Goal: Navigation & Orientation: Find specific page/section

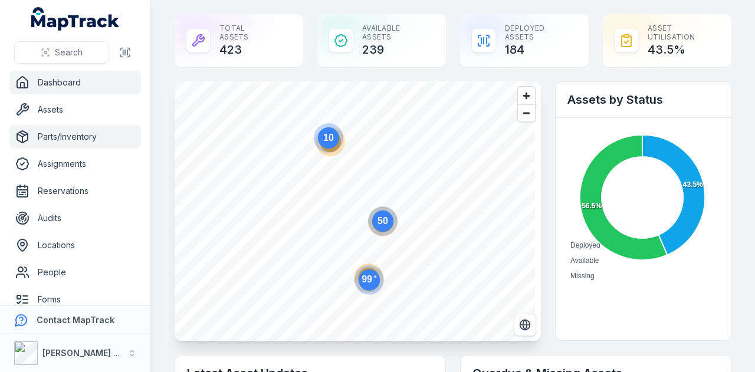
click at [95, 134] on link "Parts/Inventory" at bounding box center [74, 137] width 131 height 24
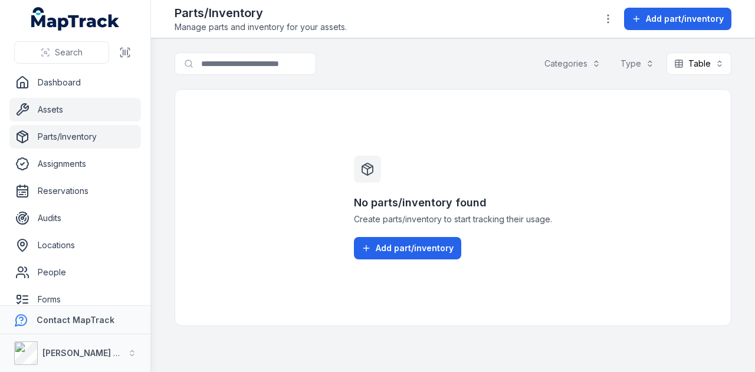
click at [77, 111] on link "Assets" at bounding box center [74, 110] width 131 height 24
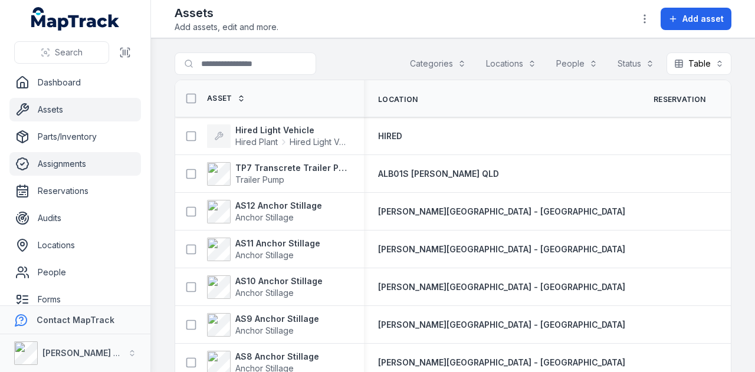
scroll to position [59, 0]
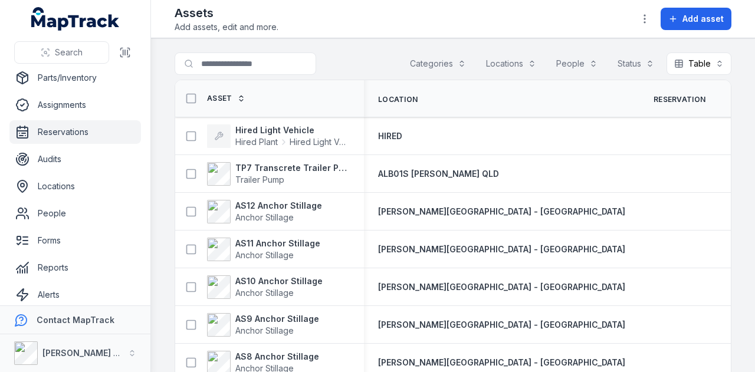
click at [112, 134] on link "Reservations" at bounding box center [74, 132] width 131 height 24
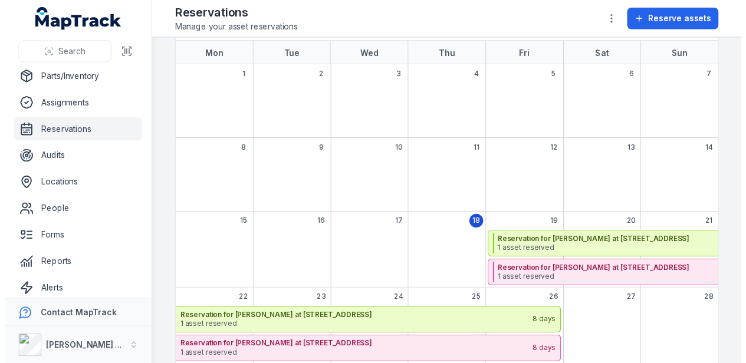
scroll to position [154, 0]
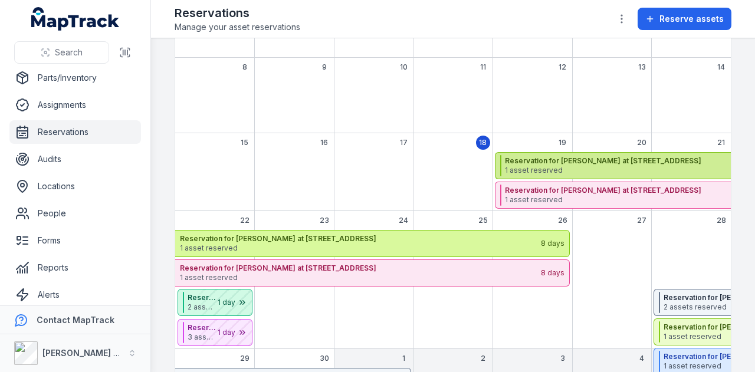
click at [558, 163] on strong "Reservation for [PERSON_NAME] at [STREET_ADDRESS]" at bounding box center [762, 160] width 514 height 9
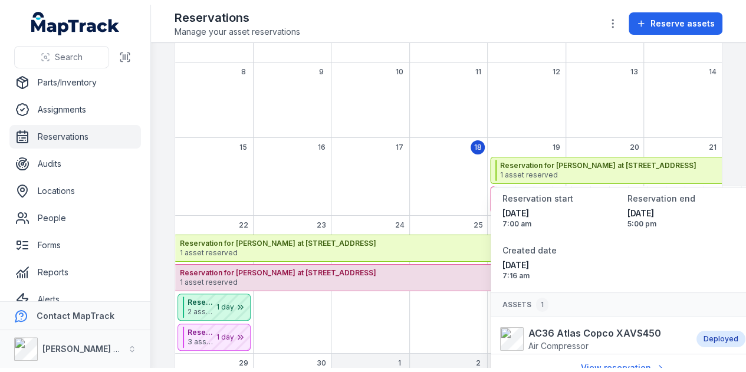
scroll to position [51, 0]
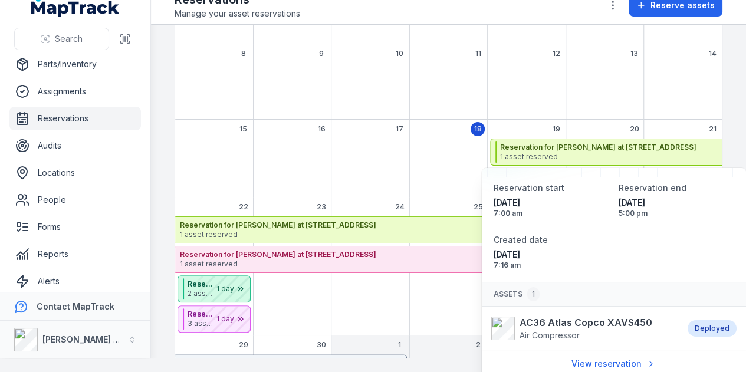
click at [436, 152] on div "September 2025" at bounding box center [448, 168] width 78 height 59
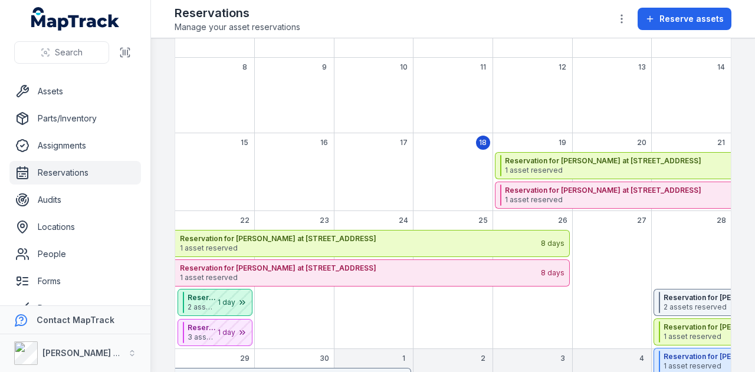
scroll to position [0, 0]
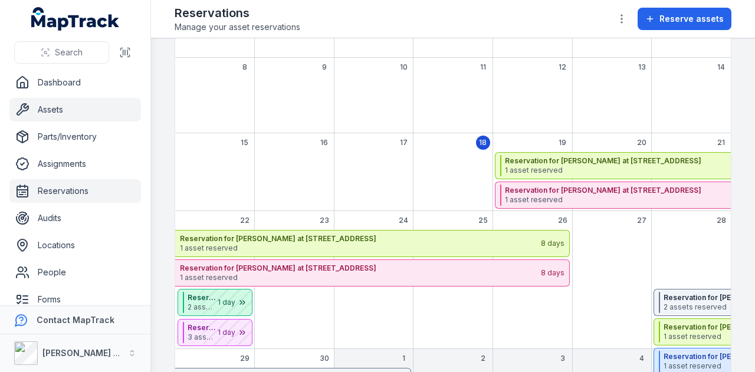
click at [79, 100] on link "Assets" at bounding box center [74, 110] width 131 height 24
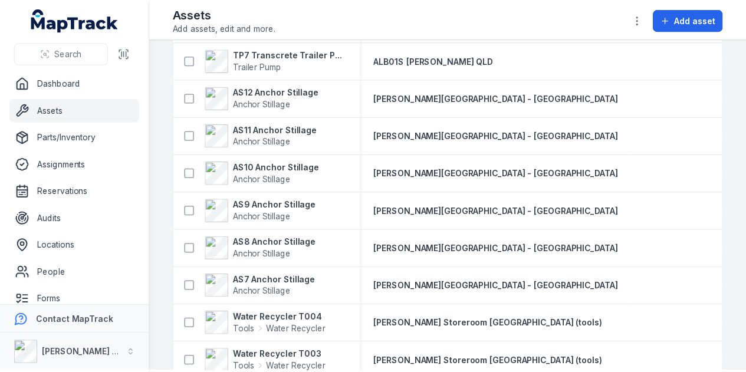
scroll to position [59, 0]
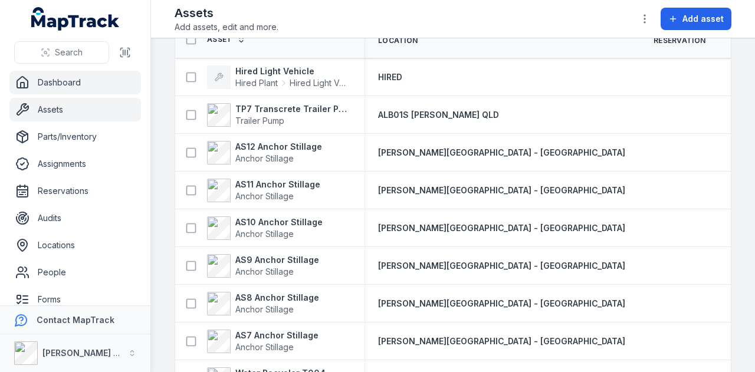
click at [101, 80] on link "Dashboard" at bounding box center [74, 83] width 131 height 24
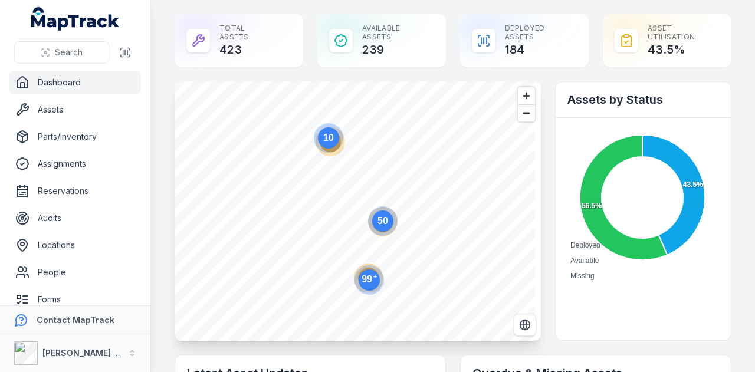
click at [373, 278] on circle at bounding box center [369, 279] width 21 height 21
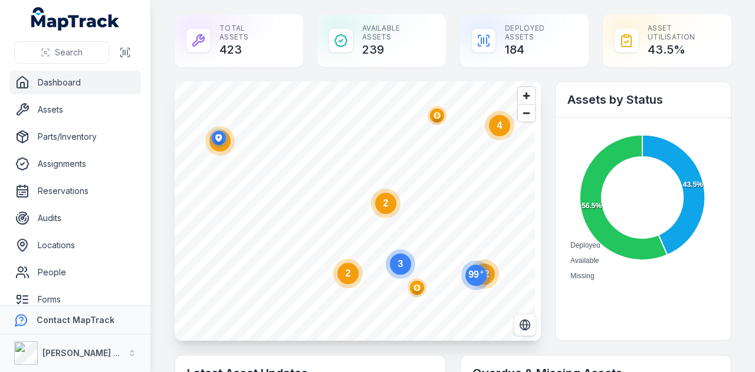
click at [421, 288] on ellipse "button" at bounding box center [417, 288] width 14 height 14
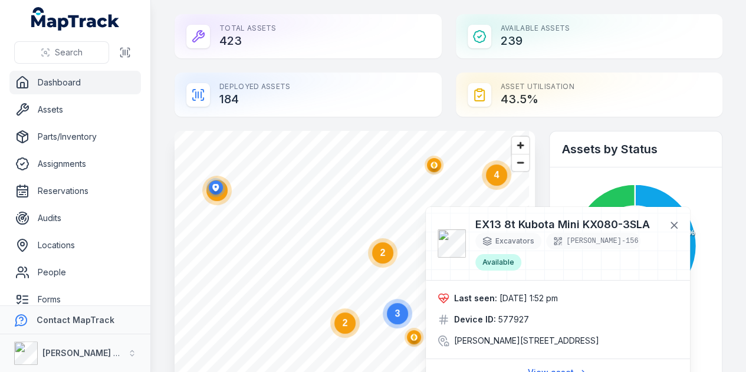
scroll to position [4, 0]
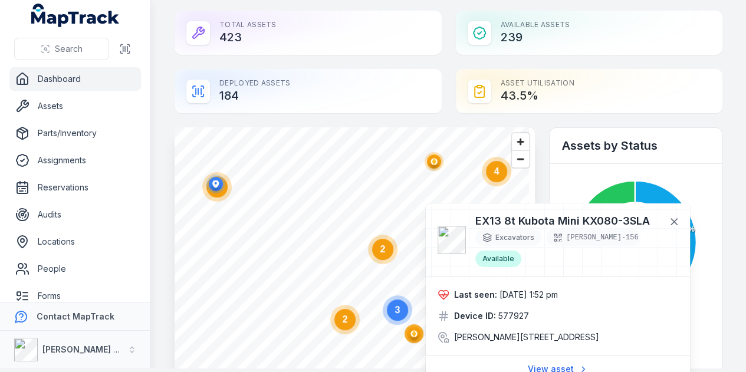
click at [349, 309] on circle at bounding box center [344, 319] width 21 height 21
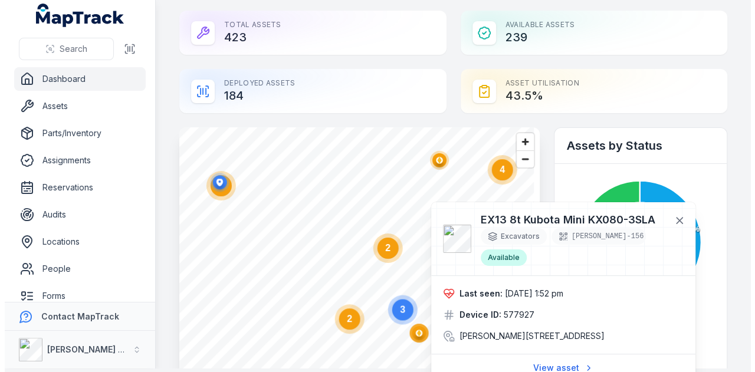
scroll to position [0, 0]
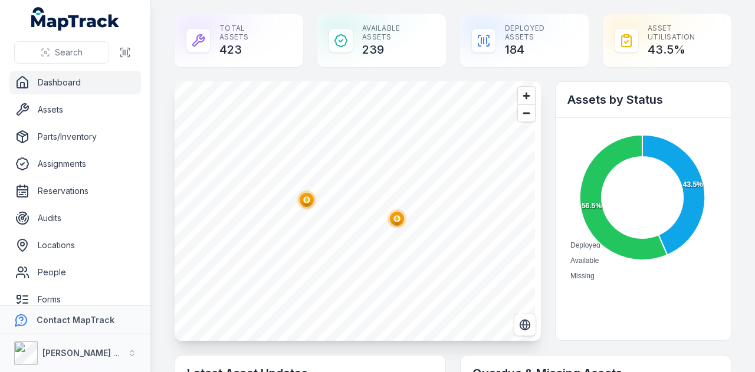
click at [396, 218] on circle "button" at bounding box center [397, 219] width 2 height 2
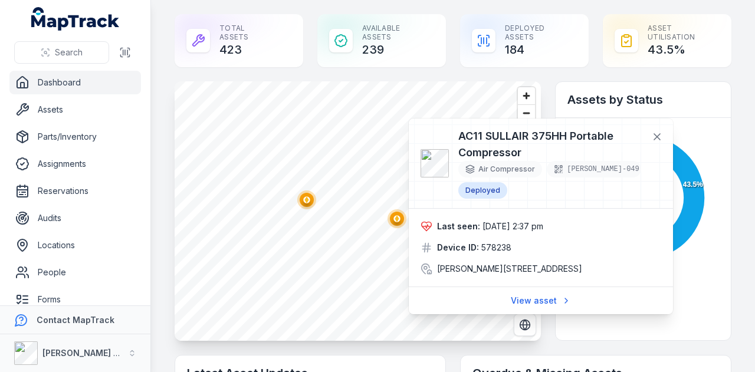
click at [306, 203] on ellipse "button" at bounding box center [307, 200] width 14 height 14
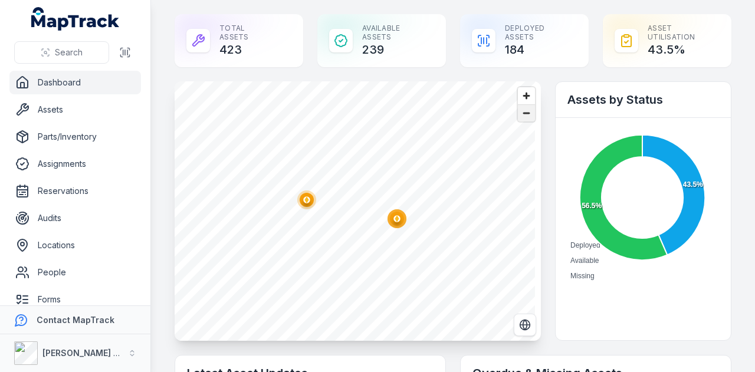
click at [527, 109] on span "Zoom out" at bounding box center [526, 113] width 17 height 17
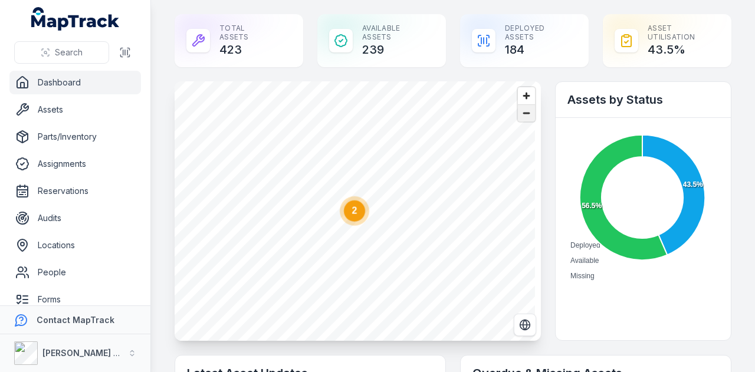
click at [527, 109] on span "Zoom out" at bounding box center [526, 113] width 17 height 17
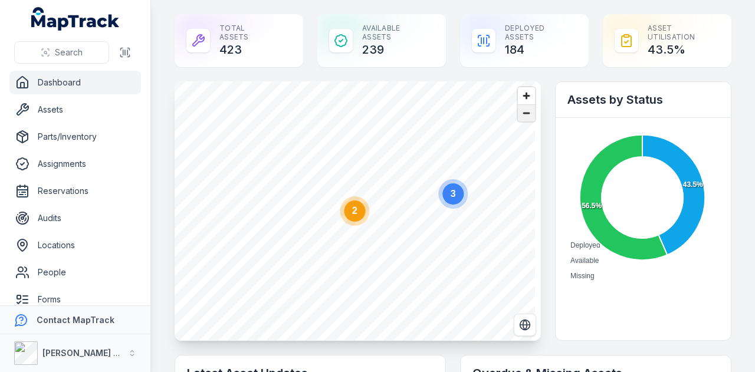
click at [527, 109] on span "Zoom out" at bounding box center [526, 113] width 17 height 17
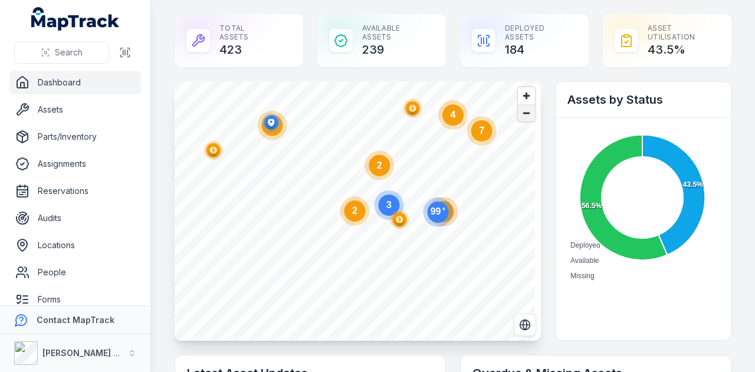
click at [527, 109] on span "Zoom out" at bounding box center [526, 113] width 17 height 17
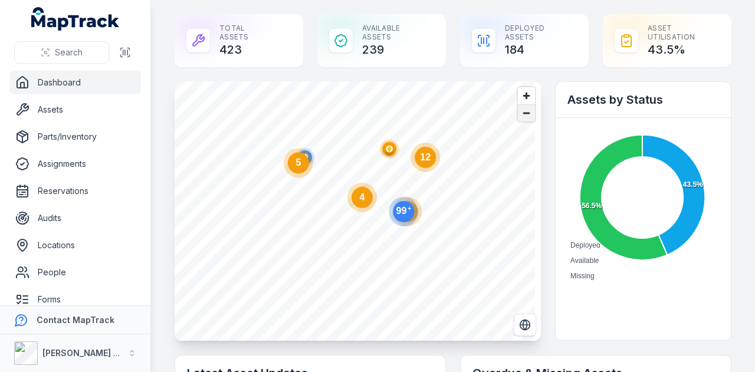
click at [527, 109] on span "Zoom out" at bounding box center [526, 113] width 17 height 17
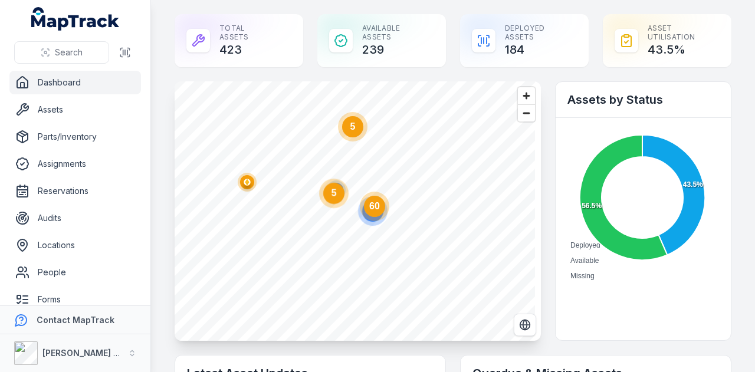
click at [337, 189] on circle at bounding box center [333, 193] width 21 height 21
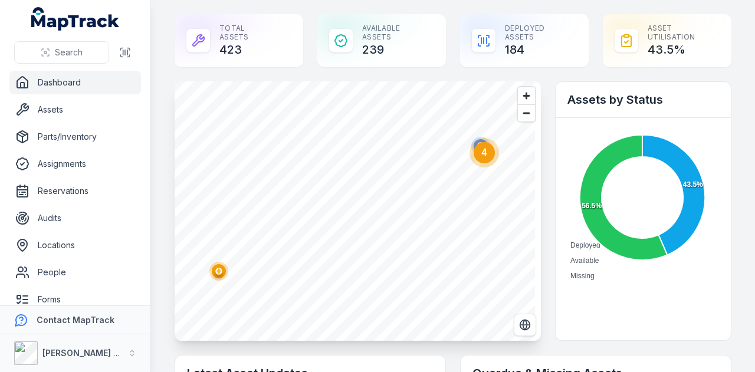
click at [223, 265] on ellipse "button" at bounding box center [219, 271] width 14 height 14
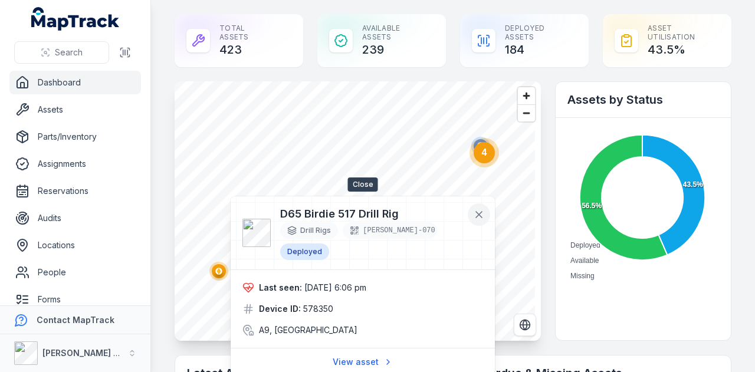
click at [482, 221] on button at bounding box center [479, 214] width 22 height 22
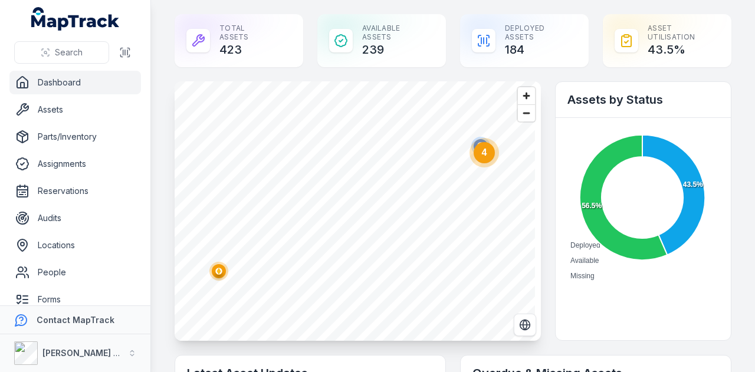
click at [484, 149] on text "4" at bounding box center [484, 152] width 5 height 10
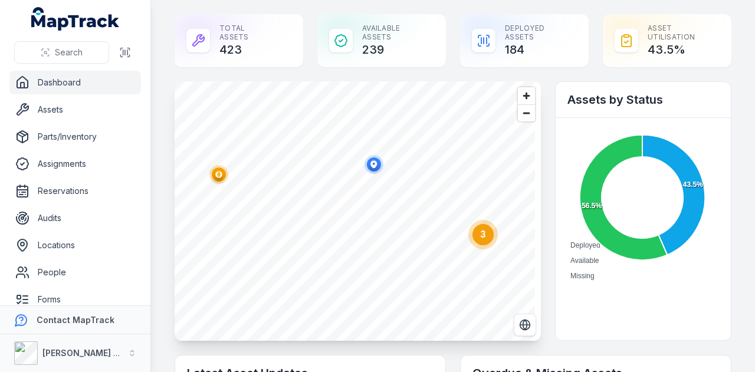
click at [218, 176] on ellipse "button" at bounding box center [219, 174] width 14 height 14
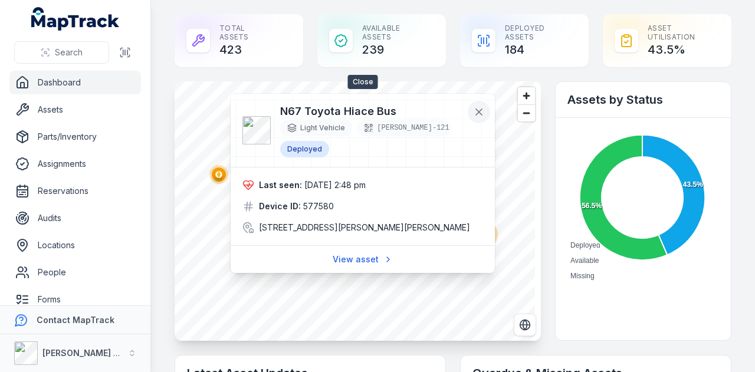
click at [489, 111] on button at bounding box center [479, 112] width 22 height 22
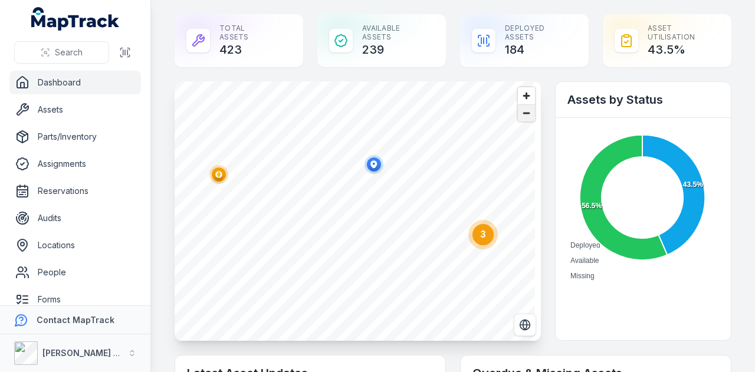
click at [520, 113] on span "Zoom out" at bounding box center [526, 113] width 17 height 17
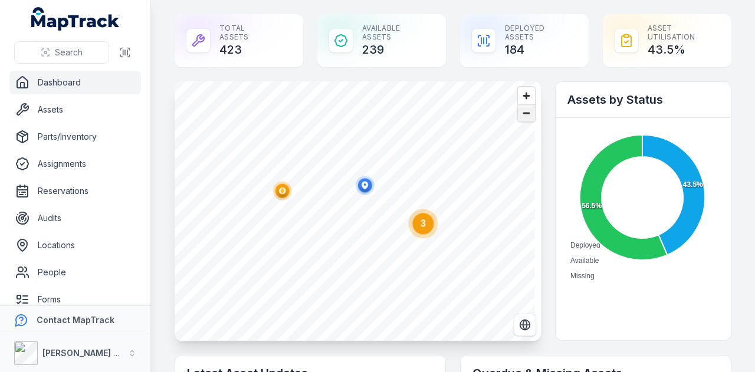
click at [520, 113] on span "Zoom out" at bounding box center [526, 113] width 17 height 17
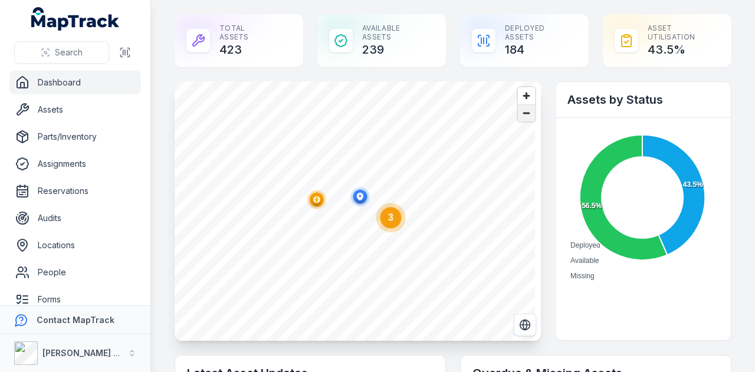
click at [520, 113] on span "Zoom out" at bounding box center [526, 113] width 17 height 17
click at [521, 113] on span "Zoom out" at bounding box center [526, 113] width 17 height 17
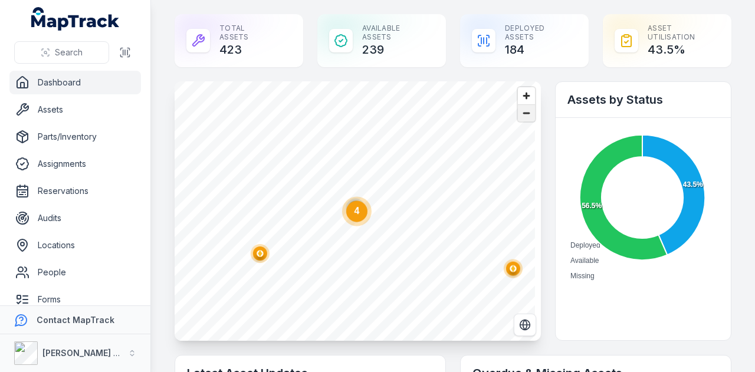
click at [521, 113] on span "Zoom out" at bounding box center [526, 113] width 17 height 17
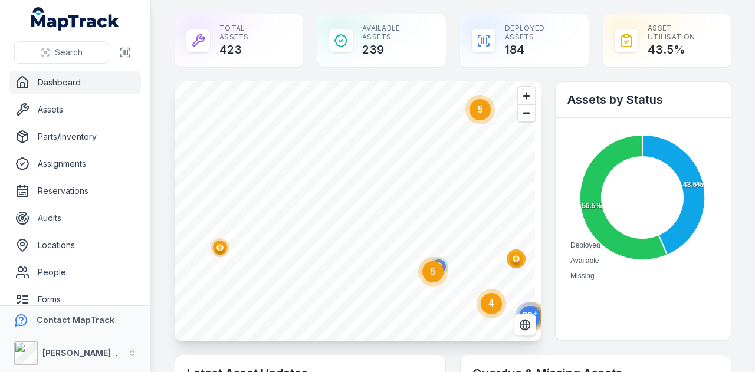
click at [215, 245] on ellipse "button" at bounding box center [220, 248] width 14 height 14
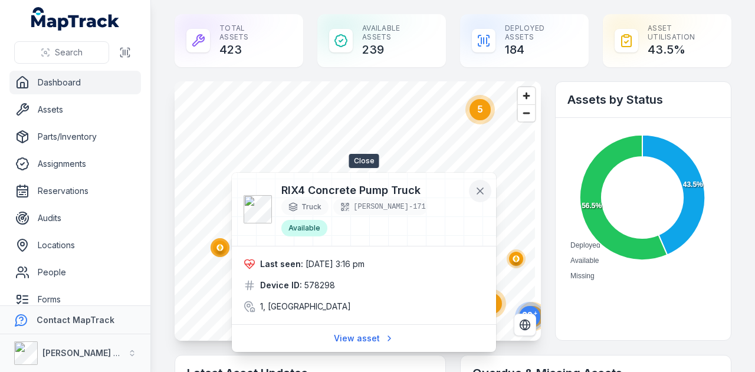
click at [485, 190] on icon at bounding box center [480, 191] width 12 height 12
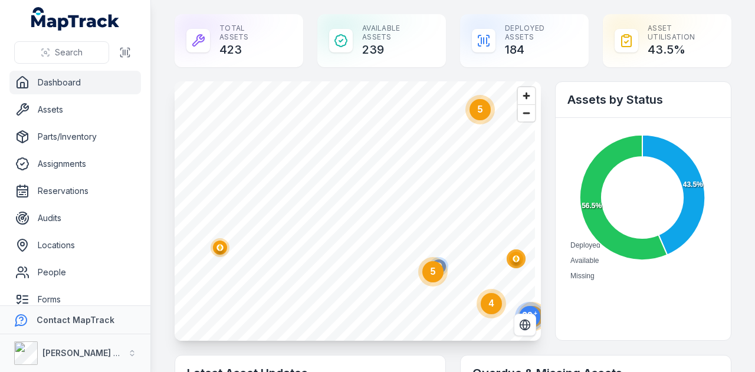
click at [481, 110] on text "5" at bounding box center [480, 109] width 5 height 10
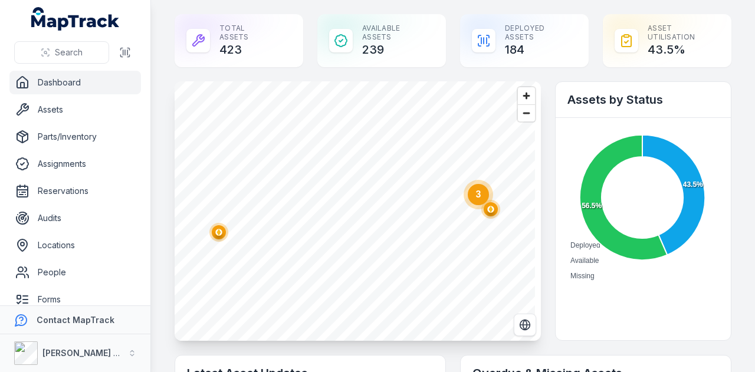
click at [215, 229] on ellipse "button" at bounding box center [219, 232] width 14 height 14
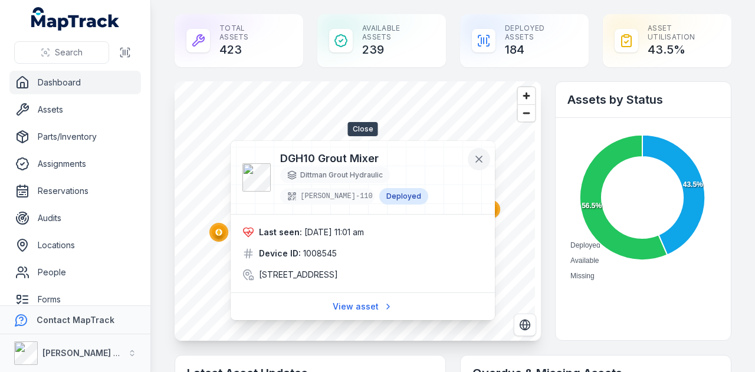
click at [483, 160] on icon at bounding box center [479, 159] width 12 height 12
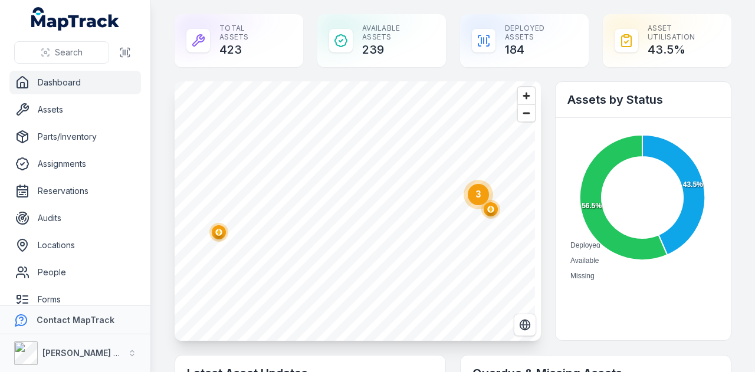
click at [491, 208] on circle "button" at bounding box center [490, 209] width 2 height 2
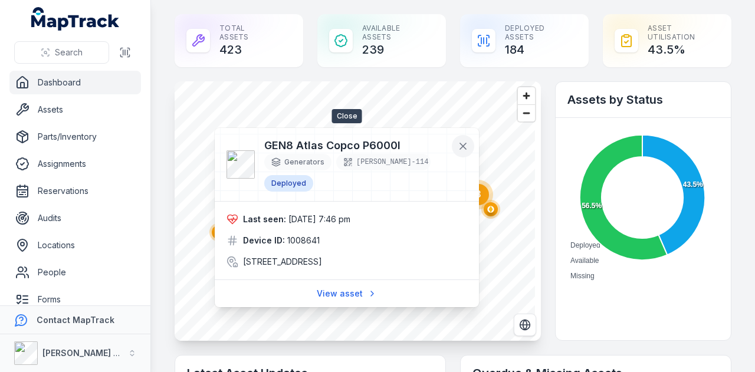
click at [468, 146] on icon at bounding box center [463, 146] width 12 height 12
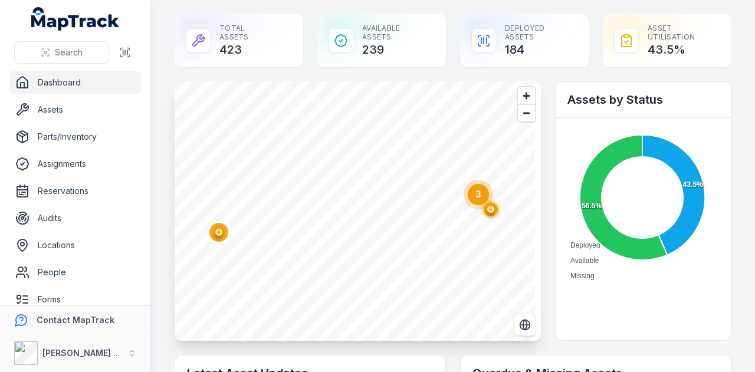
click at [476, 192] on text "3" at bounding box center [478, 194] width 5 height 10
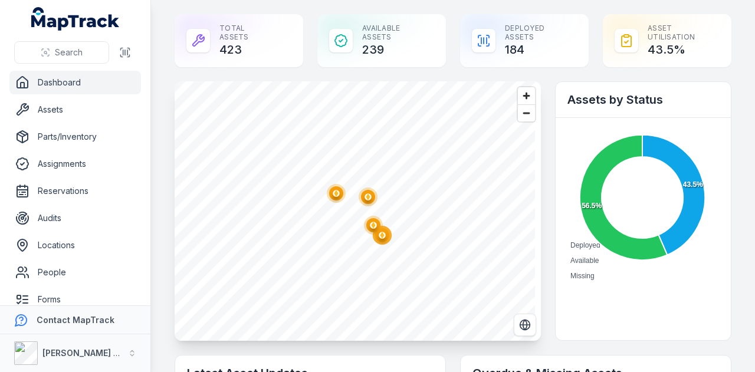
click at [369, 197] on polygon "button" at bounding box center [368, 196] width 4 height 6
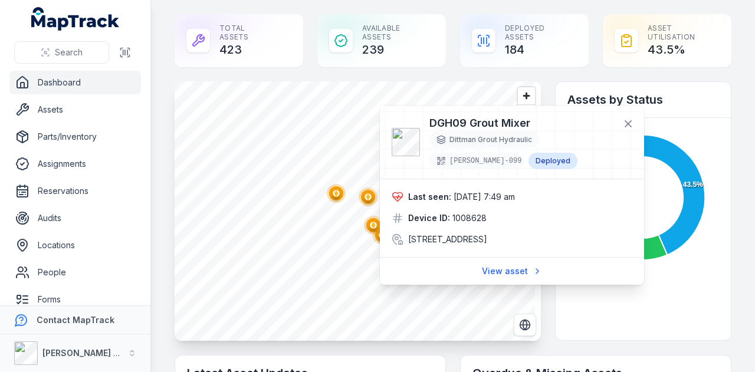
click at [336, 192] on circle "button" at bounding box center [336, 193] width 2 height 2
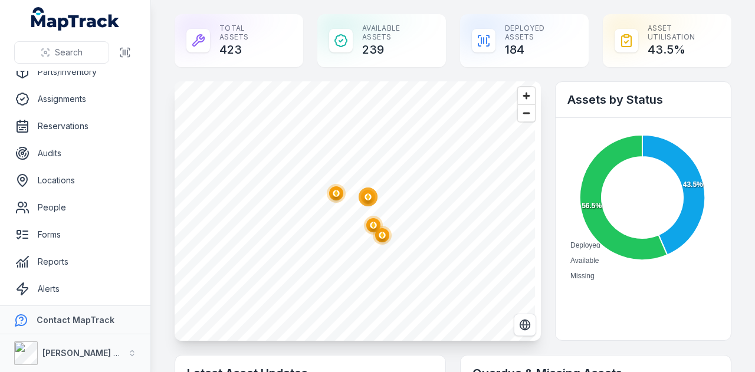
scroll to position [94, 0]
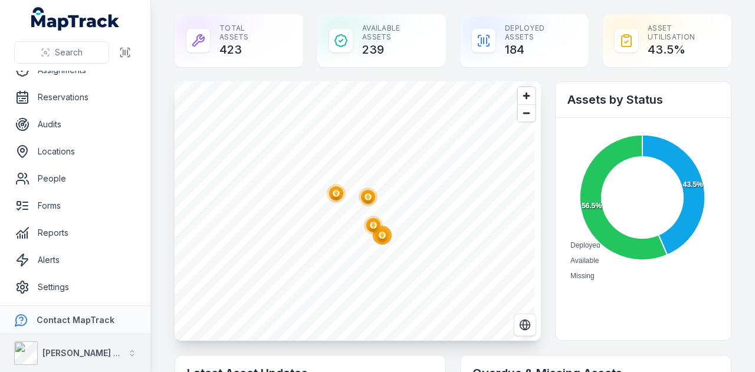
click at [110, 340] on button "[PERSON_NAME] Group" at bounding box center [75, 353] width 150 height 38
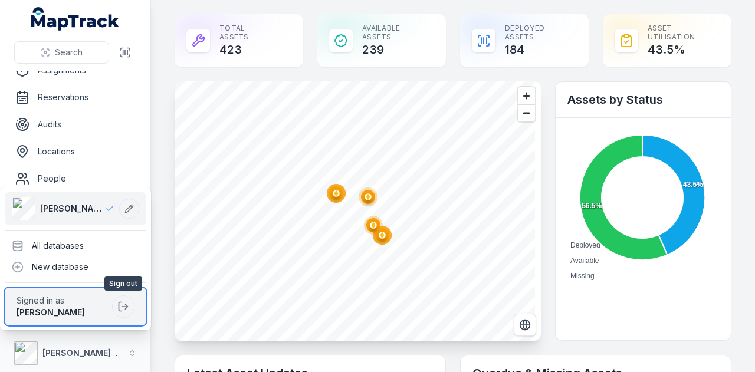
click at [134, 300] on div at bounding box center [123, 306] width 22 height 22
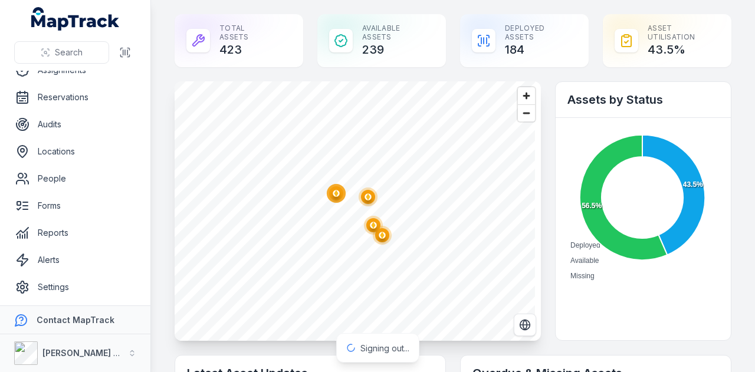
click at [122, 305] on footer "Contact MapTrack [PERSON_NAME] Group [PERSON_NAME] Group" at bounding box center [75, 338] width 150 height 67
